Goal: Find specific page/section: Find specific page/section

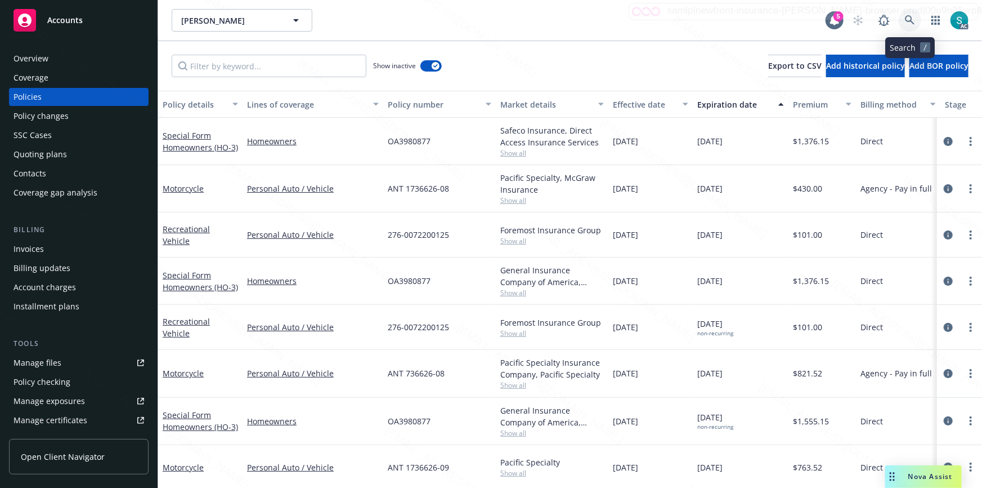
click at [914, 19] on icon at bounding box center [910, 20] width 10 height 10
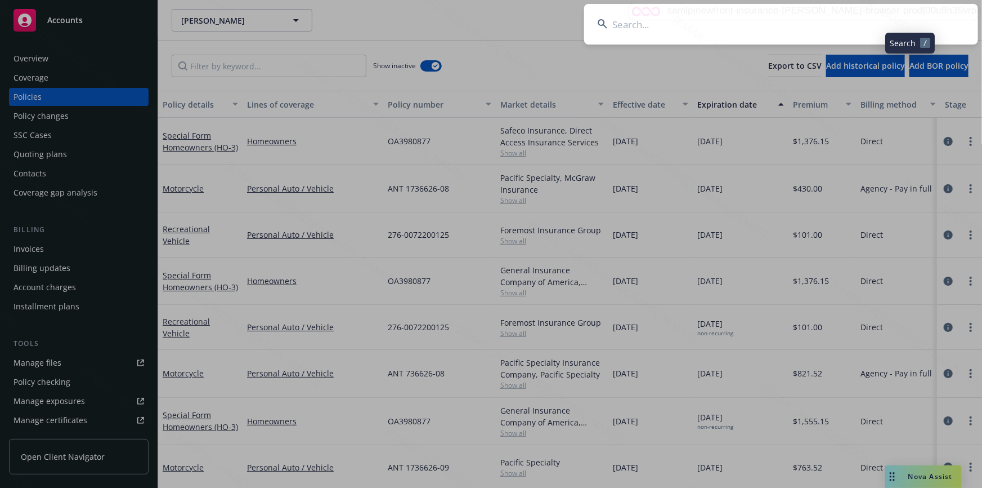
click at [814, 19] on input at bounding box center [781, 24] width 394 height 41
type input "[PERSON_NAME] & [PERSON_NAME]"
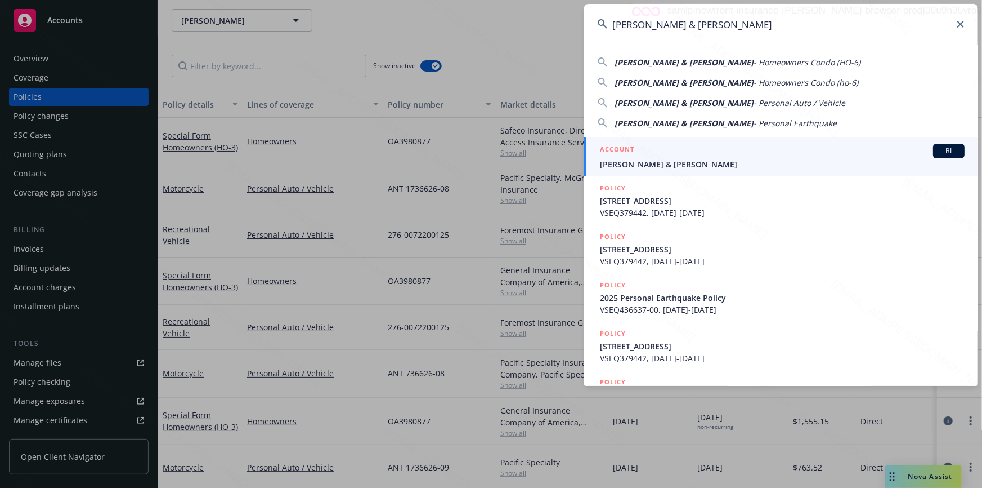
click at [687, 154] on div "ACCOUNT BI" at bounding box center [782, 151] width 365 height 15
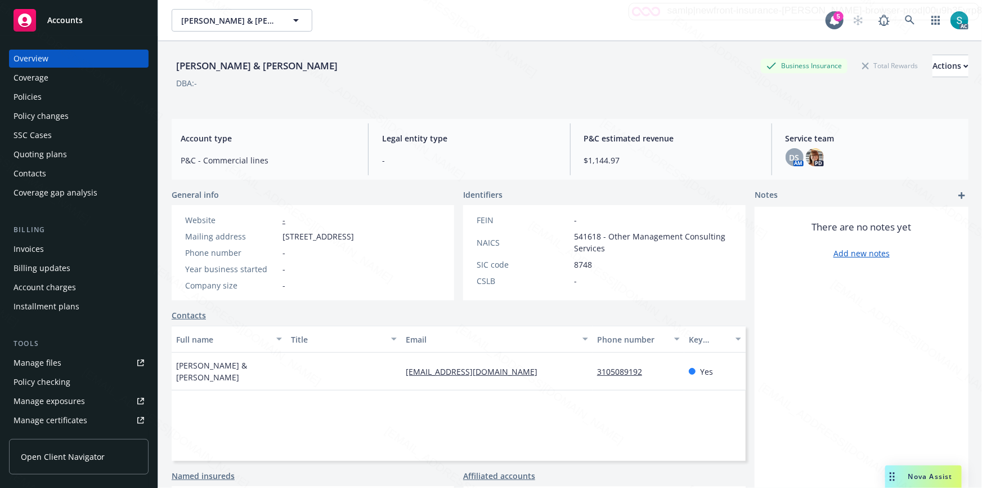
click at [52, 92] on div "Policies" at bounding box center [79, 97] width 131 height 18
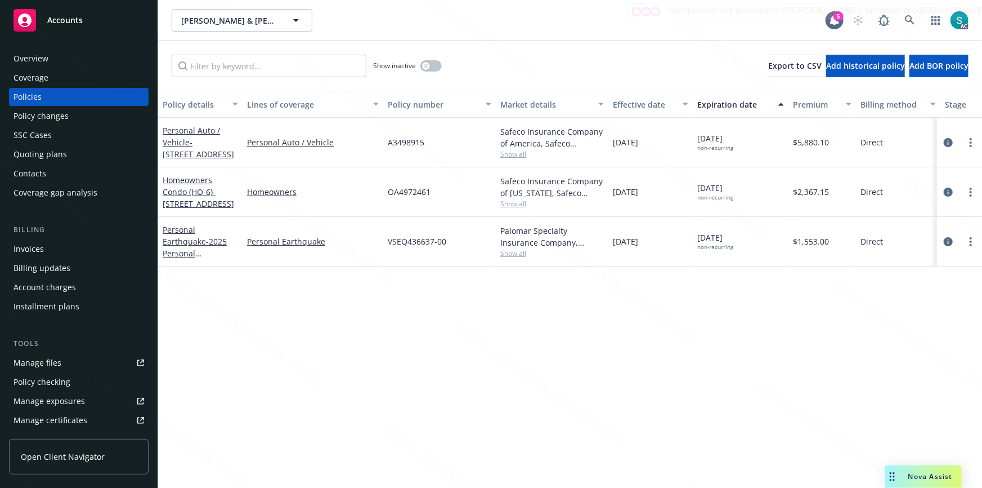
click at [407, 145] on span "A3498915" at bounding box center [406, 142] width 37 height 12
copy span "A3498915"
click at [909, 18] on icon at bounding box center [910, 20] width 10 height 10
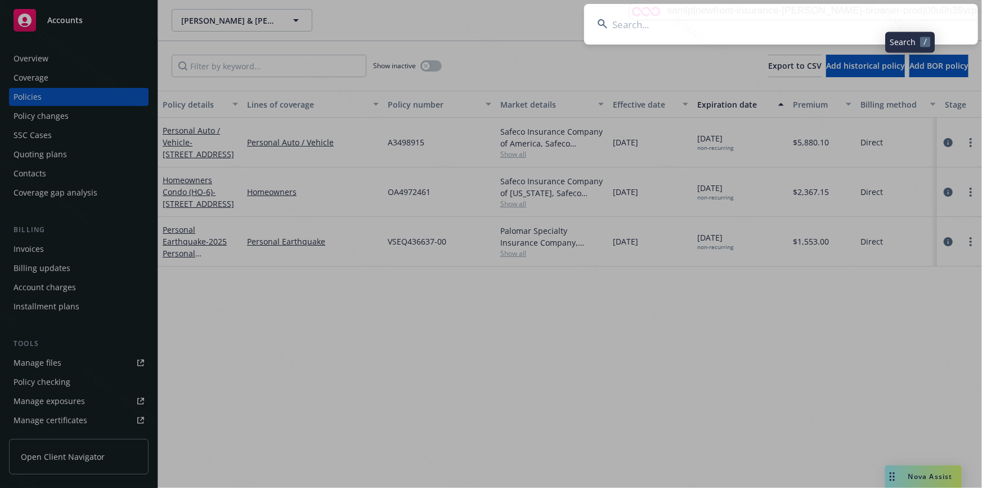
click at [824, 16] on input at bounding box center [781, 24] width 394 height 41
type input "[PERSON_NAME] & [PERSON_NAME]"
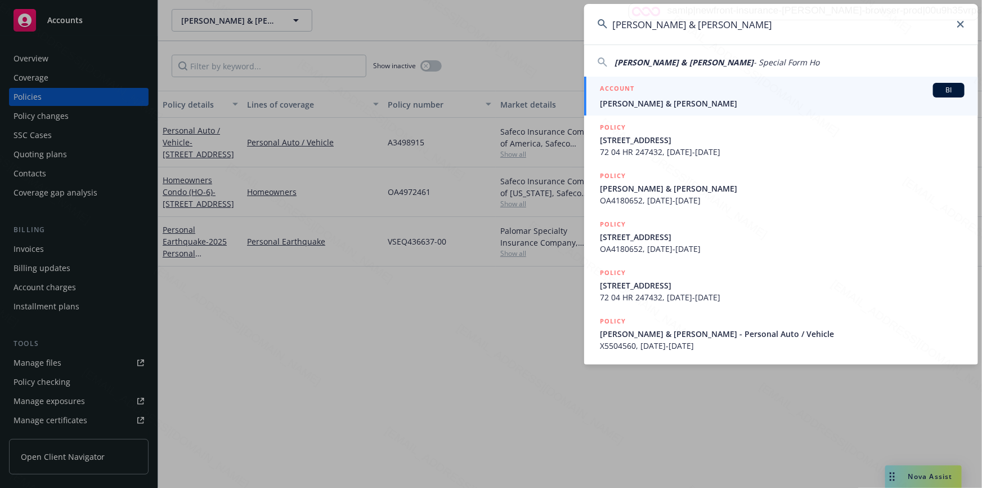
click at [714, 99] on span "[PERSON_NAME] & [PERSON_NAME]" at bounding box center [782, 103] width 365 height 12
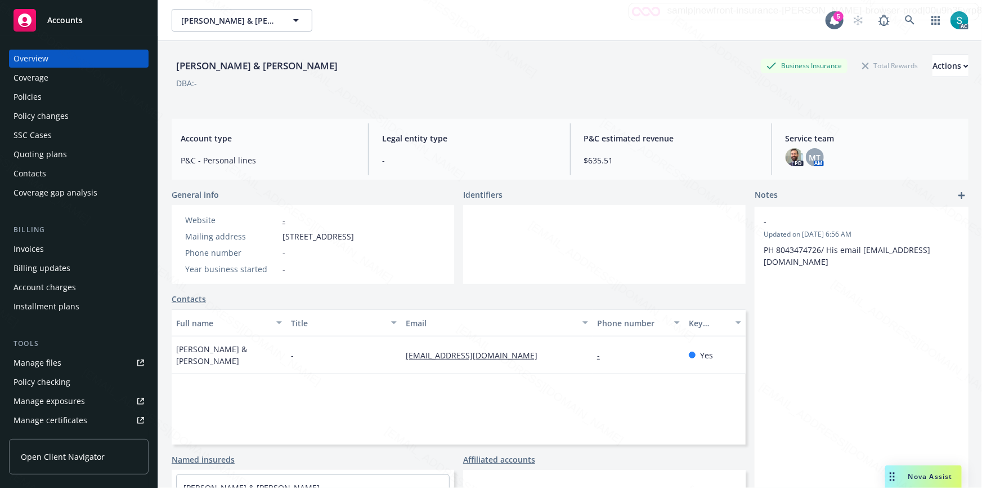
click at [67, 93] on div "Policies" at bounding box center [79, 97] width 131 height 18
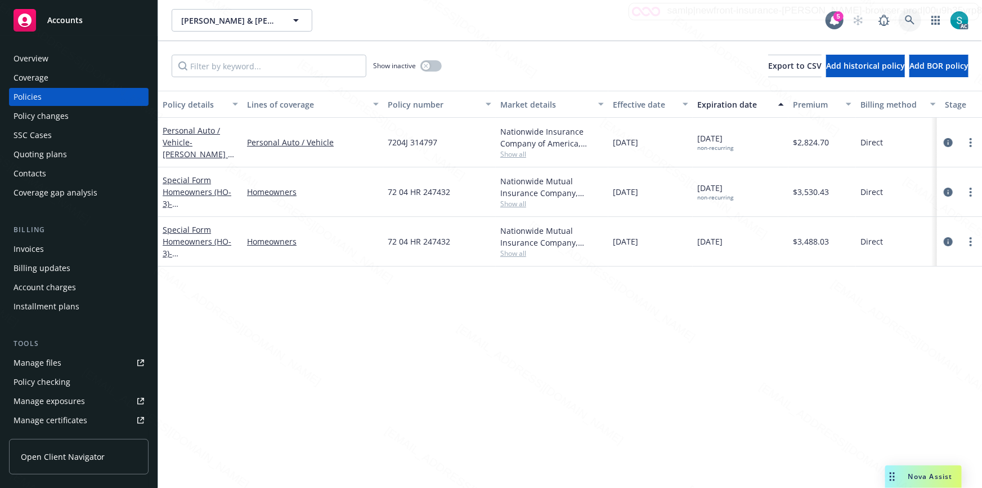
click at [907, 19] on icon at bounding box center [910, 20] width 10 height 10
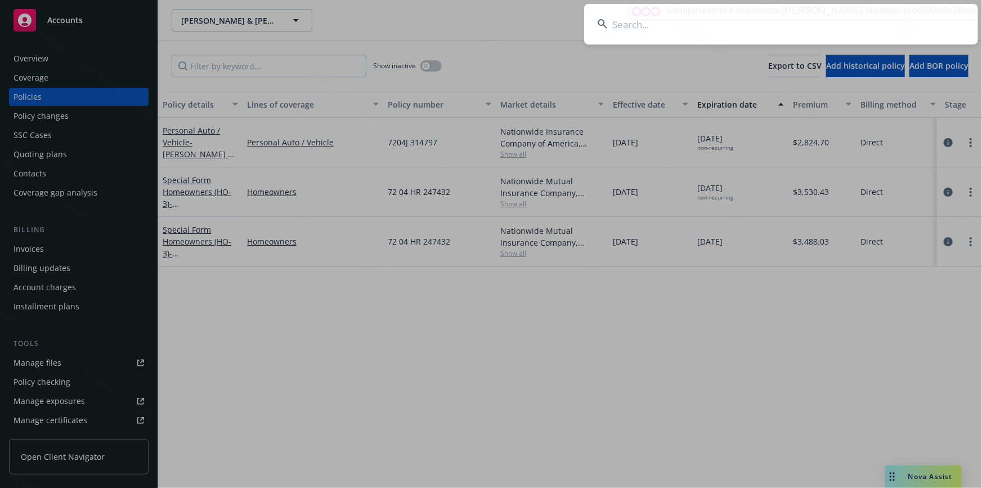
click at [799, 18] on input at bounding box center [781, 24] width 394 height 41
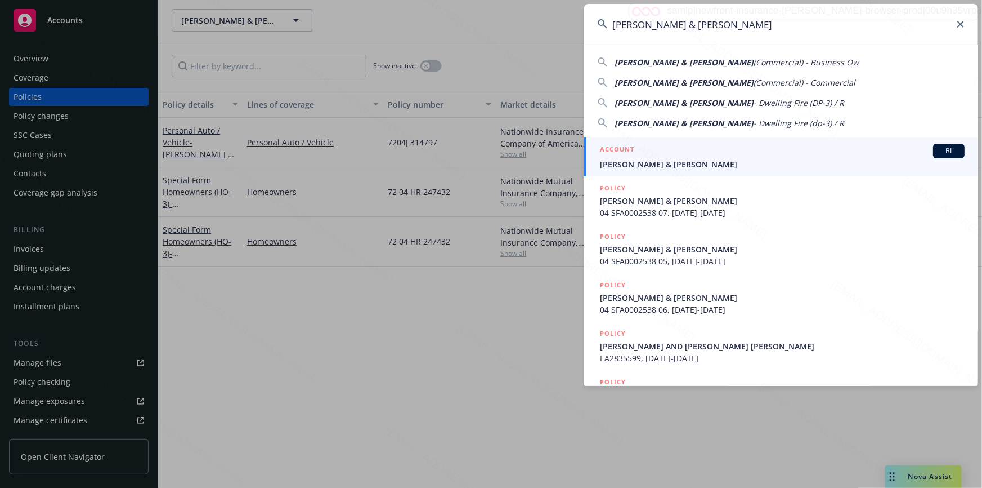
type input "[PERSON_NAME] & [PERSON_NAME]"
click at [664, 158] on span "[PERSON_NAME] & [PERSON_NAME]" at bounding box center [782, 164] width 365 height 12
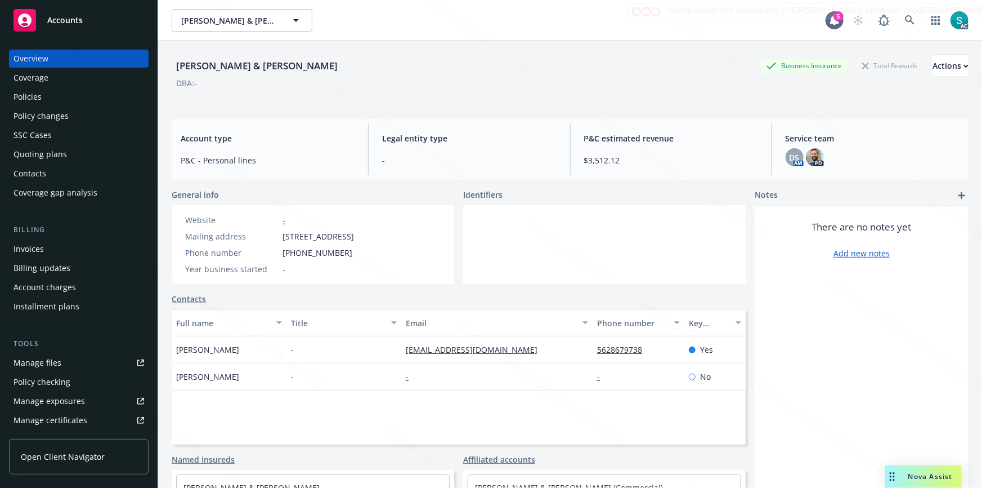
click at [28, 92] on div "Policies" at bounding box center [28, 97] width 28 height 18
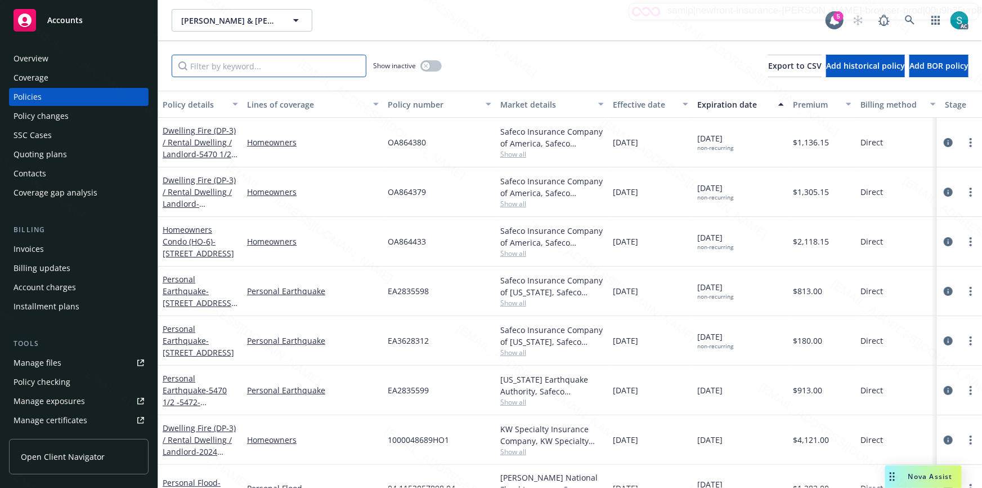
click at [208, 67] on input "Filter by keyword..." at bounding box center [269, 66] width 195 height 23
paste input "OA864379"
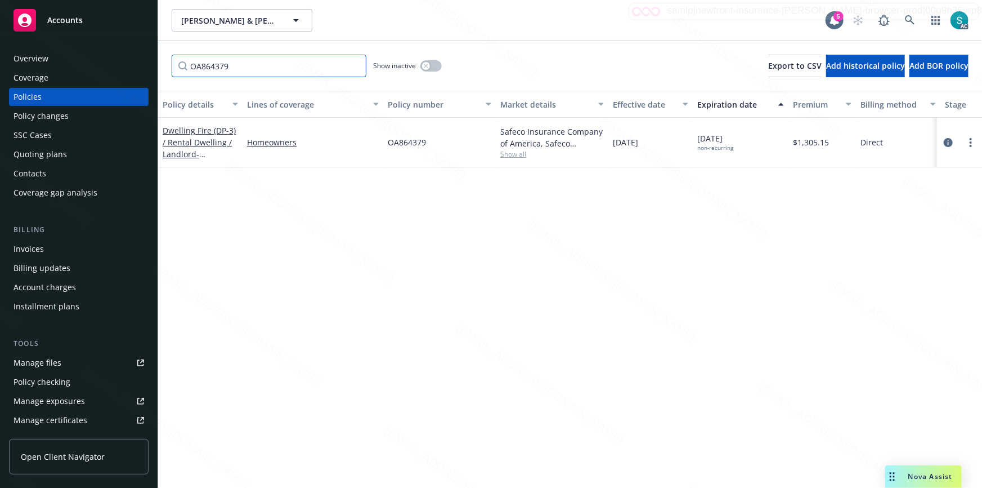
type input "OA864379"
